Goal: Task Accomplishment & Management: Use online tool/utility

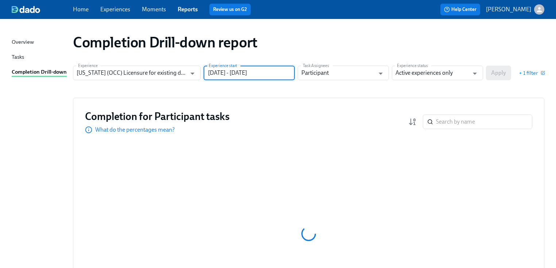
click at [283, 75] on input "[DATE] - [DATE]" at bounding box center [248, 73] width 91 height 15
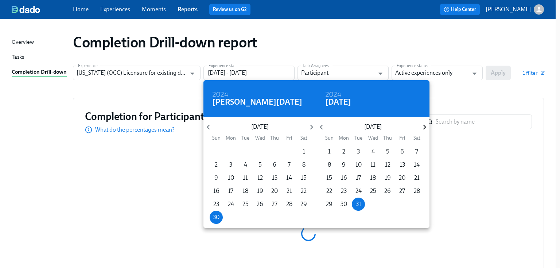
click at [422, 128] on icon "button" at bounding box center [425, 127] width 10 height 10
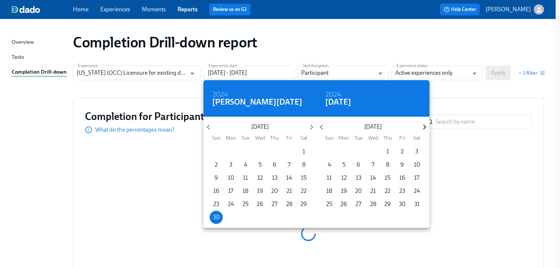
click at [422, 128] on icon "button" at bounding box center [425, 127] width 10 height 10
click at [424, 128] on icon "button" at bounding box center [424, 127] width 3 height 5
click at [372, 203] on p "27" at bounding box center [373, 204] width 6 height 8
type input "[DATE] - [DATE]"
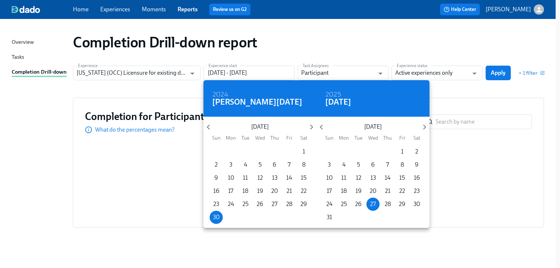
drag, startPoint x: 462, startPoint y: 94, endPoint x: 468, endPoint y: 89, distance: 7.5
click at [462, 94] on div at bounding box center [280, 134] width 560 height 268
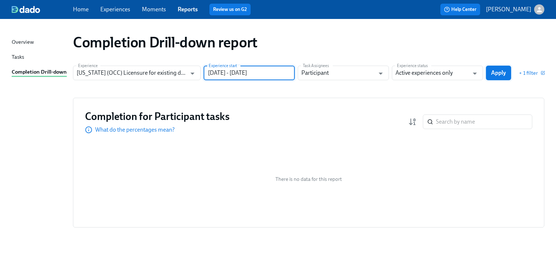
click at [496, 74] on span "Apply" at bounding box center [498, 72] width 15 height 7
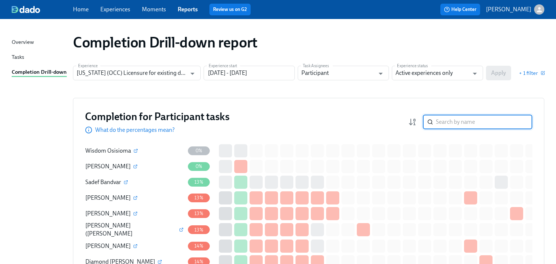
click at [459, 123] on input "search" at bounding box center [484, 121] width 96 height 15
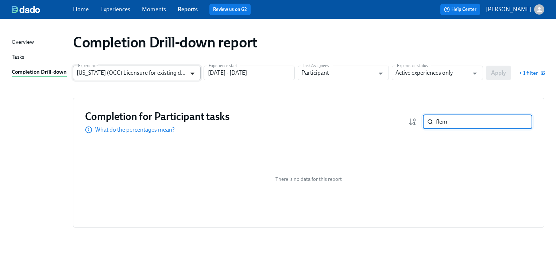
click at [190, 73] on icon "Open" at bounding box center [192, 74] width 4 height 2
type input "flem"
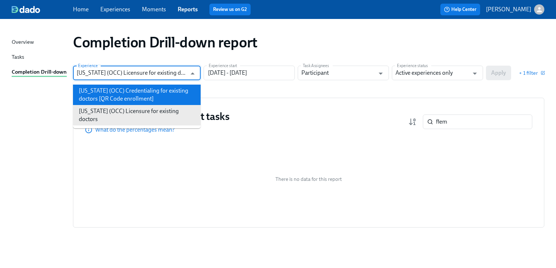
click at [137, 98] on li "[US_STATE] (OCC) Credentialing for existing doctors [QR Code enrollment]" at bounding box center [137, 95] width 128 height 20
type input "[US_STATE] (OCC) Credentialing for existing doctors [QR Code enrollment]"
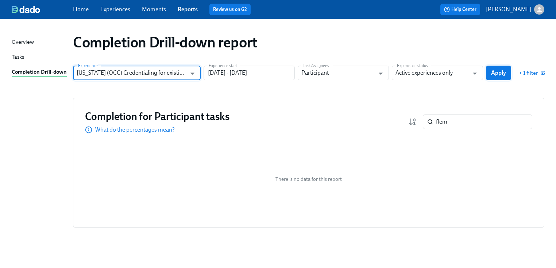
click at [494, 72] on span "Apply" at bounding box center [498, 72] width 15 height 7
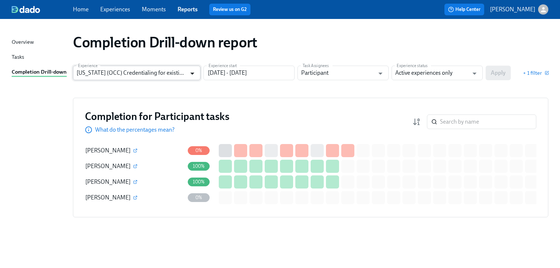
click at [190, 72] on icon "Open" at bounding box center [192, 74] width 10 height 10
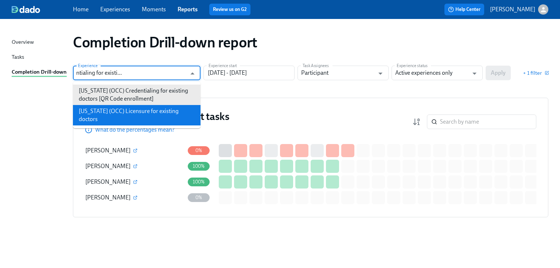
click at [118, 109] on li "[US_STATE] (OCC) Licensure for existing doctors" at bounding box center [137, 115] width 128 height 20
type input "[US_STATE] (OCC) Licensure for existing doctors"
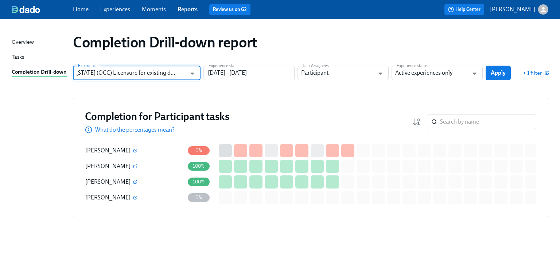
scroll to position [0, 0]
click at [478, 73] on icon "Open" at bounding box center [475, 74] width 10 height 10
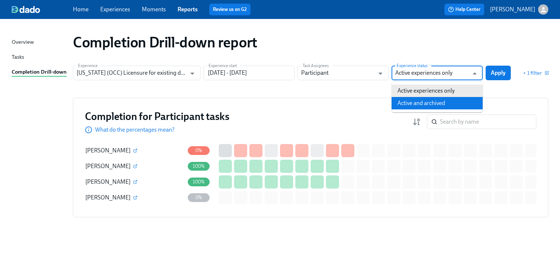
click at [430, 106] on li "Active and archived" at bounding box center [437, 103] width 91 height 12
type input "Active and archived"
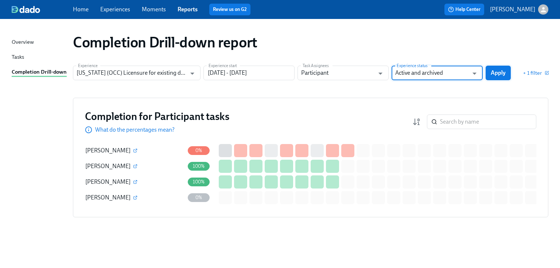
click at [498, 74] on span "Apply" at bounding box center [498, 72] width 15 height 7
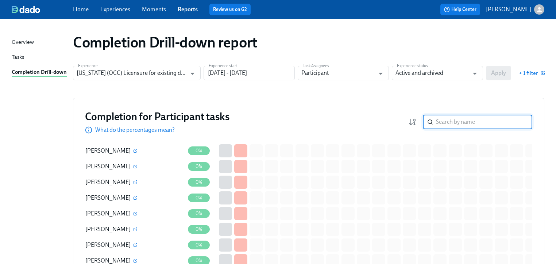
click at [455, 124] on input "search" at bounding box center [484, 121] width 96 height 15
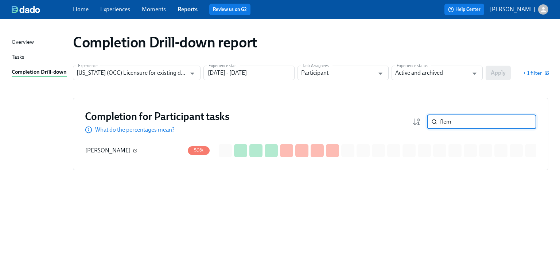
type input "flem"
click at [135, 151] on icon "button" at bounding box center [135, 150] width 4 height 4
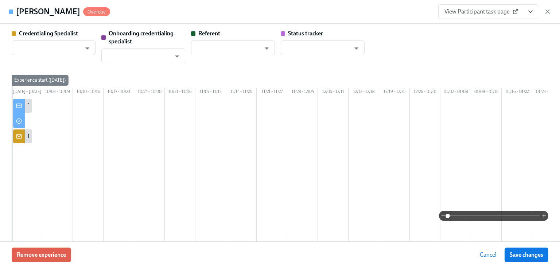
type input "[PERSON_NAME]"
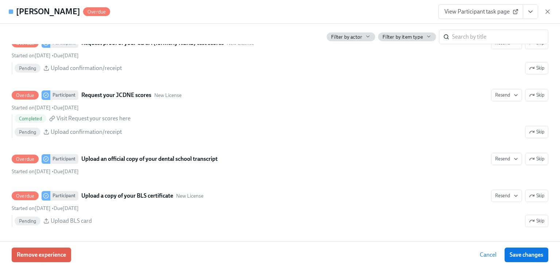
scroll to position [1108, 0]
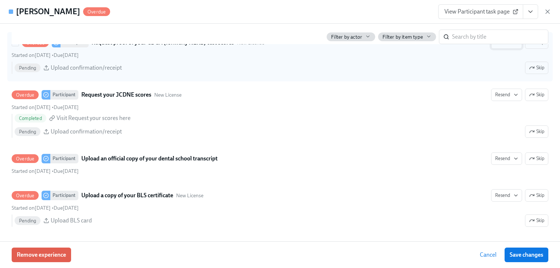
click at [495, 46] on span "Resend" at bounding box center [506, 42] width 23 height 7
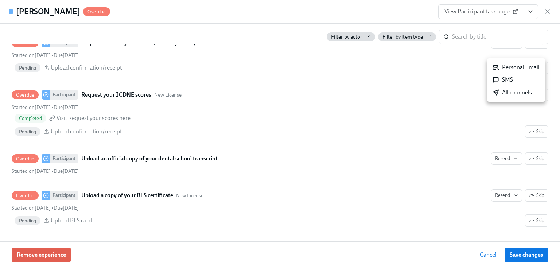
click at [497, 67] on icon at bounding box center [496, 67] width 7 height 7
click at [494, 105] on div at bounding box center [280, 134] width 560 height 268
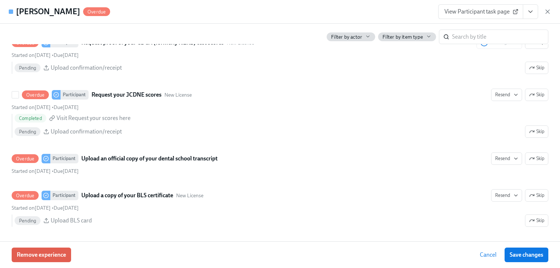
click at [495, 98] on span "Resend" at bounding box center [506, 94] width 23 height 7
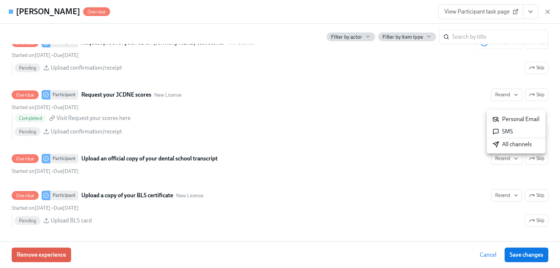
click at [497, 119] on icon at bounding box center [495, 119] width 5 height 4
click at [497, 168] on div at bounding box center [280, 134] width 560 height 268
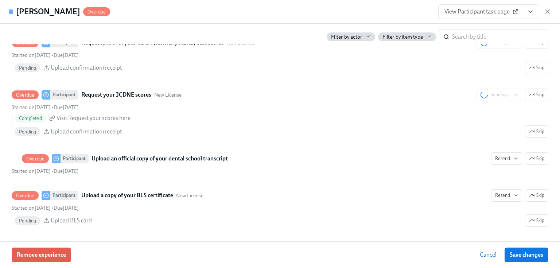
click at [497, 162] on span "Resend" at bounding box center [506, 158] width 23 height 7
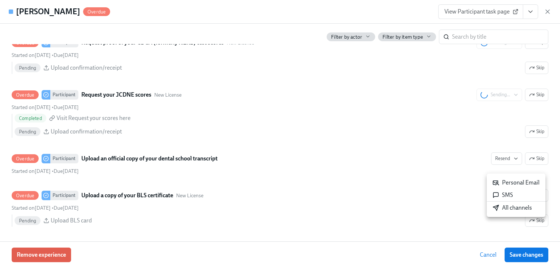
click at [500, 183] on div "Personal Email" at bounding box center [516, 183] width 47 height 8
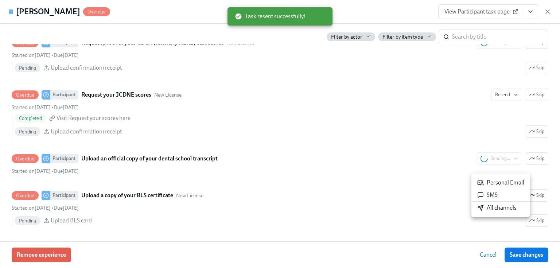
click at [424, 221] on div at bounding box center [280, 134] width 560 height 268
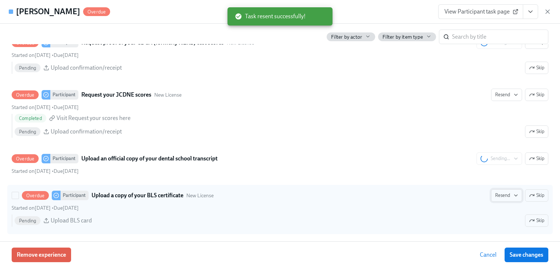
click at [495, 199] on span "Resend" at bounding box center [506, 195] width 23 height 7
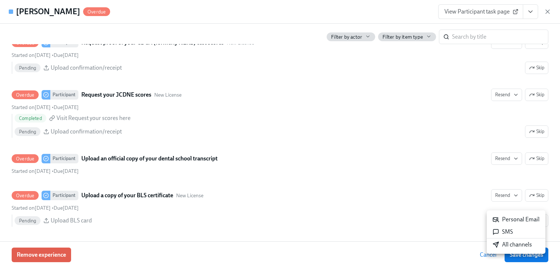
click at [500, 169] on div at bounding box center [280, 134] width 560 height 268
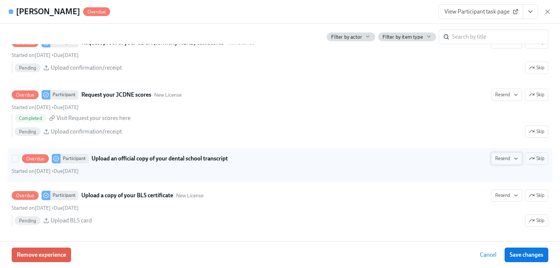
click at [500, 162] on span "Resend" at bounding box center [506, 158] width 23 height 7
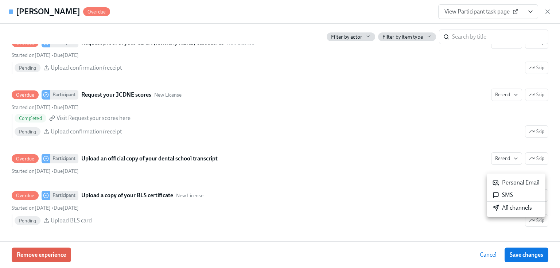
click at [507, 179] on div "Personal Email" at bounding box center [516, 183] width 47 height 8
click at [432, 226] on div at bounding box center [280, 134] width 560 height 268
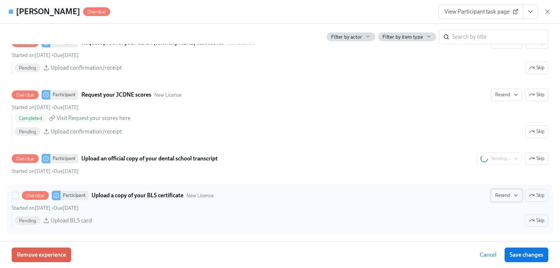
click at [497, 199] on span "Resend" at bounding box center [506, 195] width 23 height 7
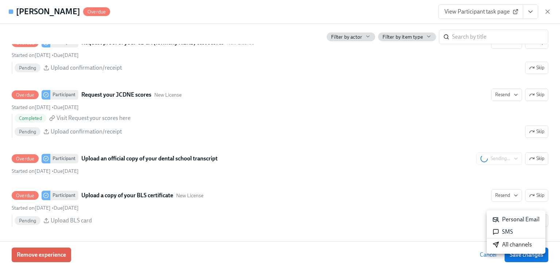
click at [505, 219] on div "Personal Email" at bounding box center [516, 219] width 47 height 8
click at [548, 11] on div at bounding box center [280, 134] width 560 height 268
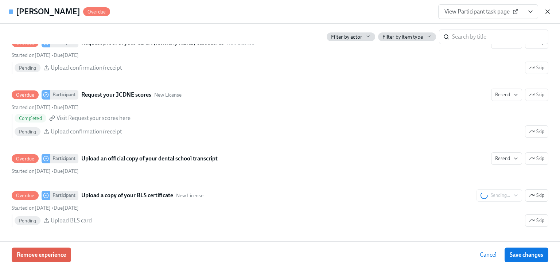
click at [549, 10] on icon "button" at bounding box center [548, 12] width 4 height 4
